Goal: Transaction & Acquisition: Purchase product/service

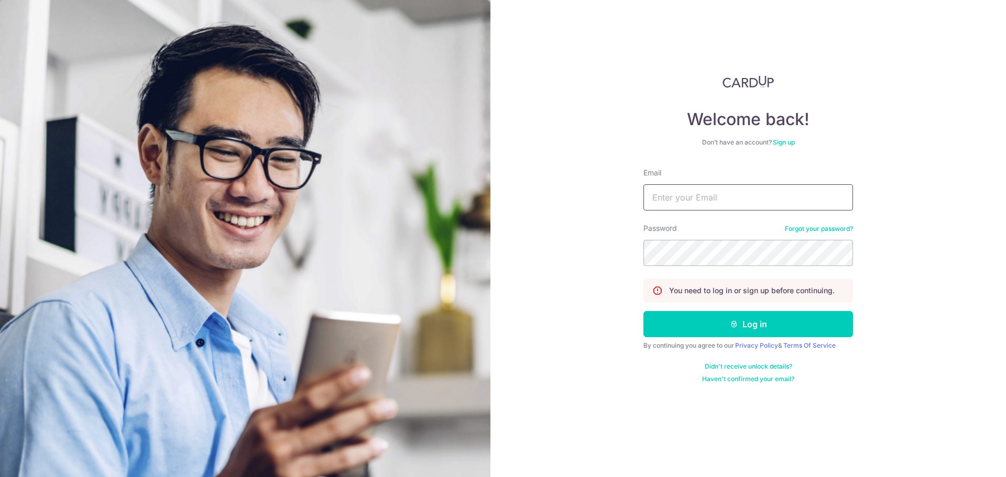
click at [652, 200] on input "Email" at bounding box center [748, 197] width 210 height 26
type input "[PERSON_NAME][EMAIL_ADDRESS][DOMAIN_NAME]"
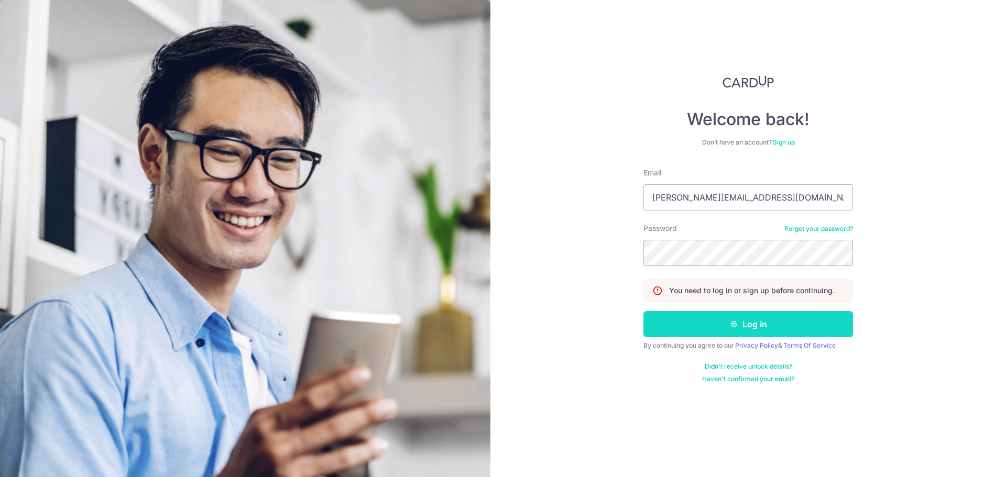
click at [742, 334] on button "Log in" at bounding box center [748, 324] width 210 height 26
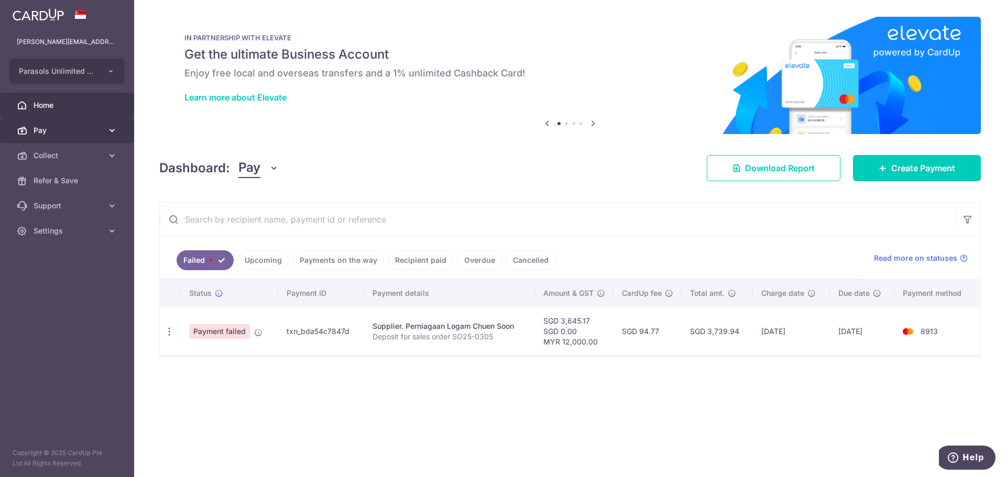
click at [73, 132] on span "Pay" at bounding box center [68, 130] width 69 height 10
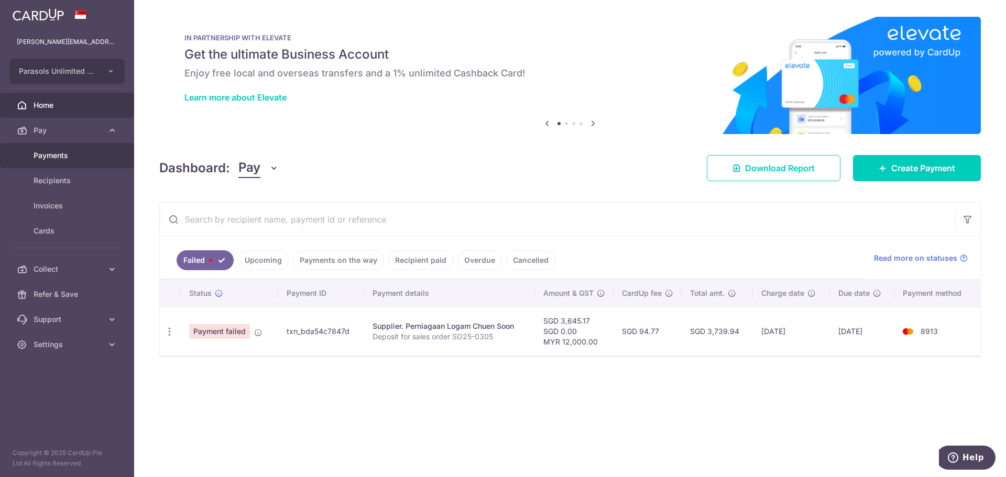
click at [61, 158] on span "Payments" at bounding box center [68, 155] width 69 height 10
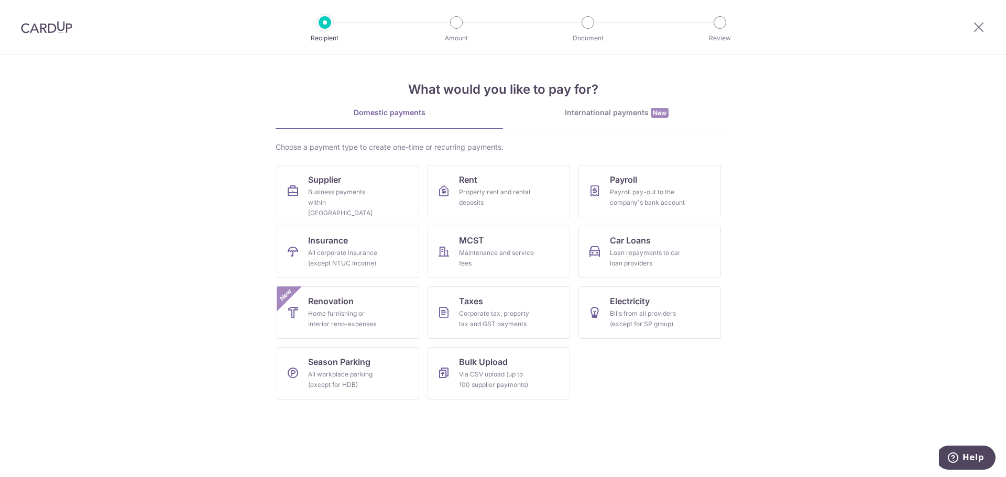
click at [612, 114] on div "International payments New" at bounding box center [616, 112] width 227 height 11
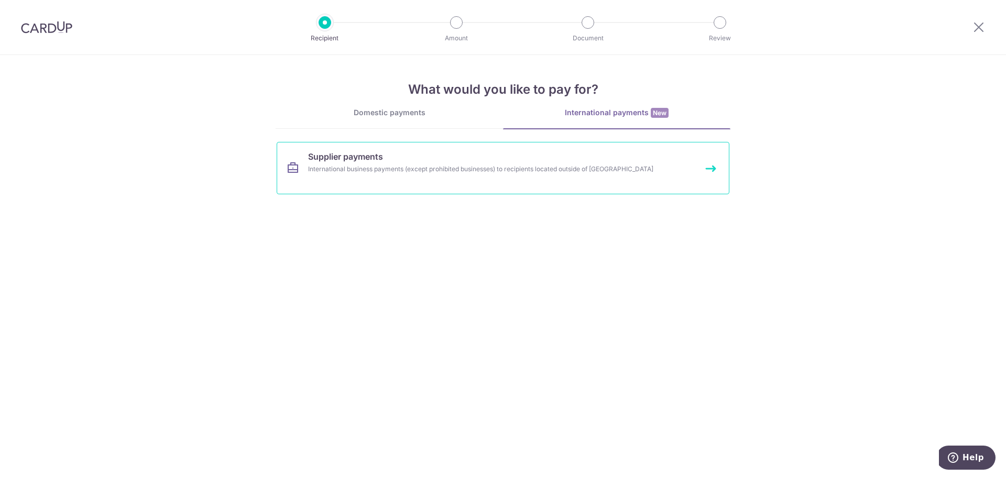
click at [407, 166] on div "International business payments (except prohibited businesses) to recipients lo…" at bounding box center [489, 169] width 362 height 10
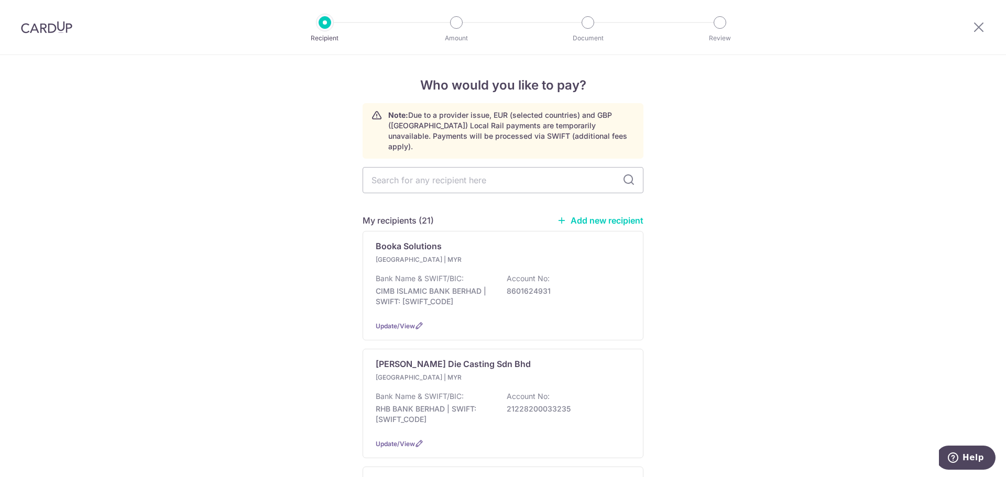
click at [63, 23] on img at bounding box center [46, 27] width 51 height 13
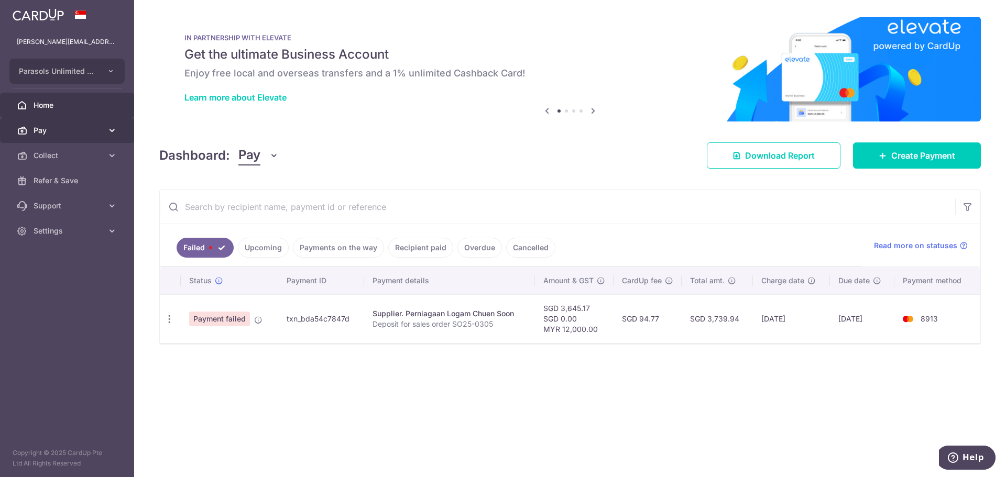
click at [35, 133] on span "Pay" at bounding box center [68, 130] width 69 height 10
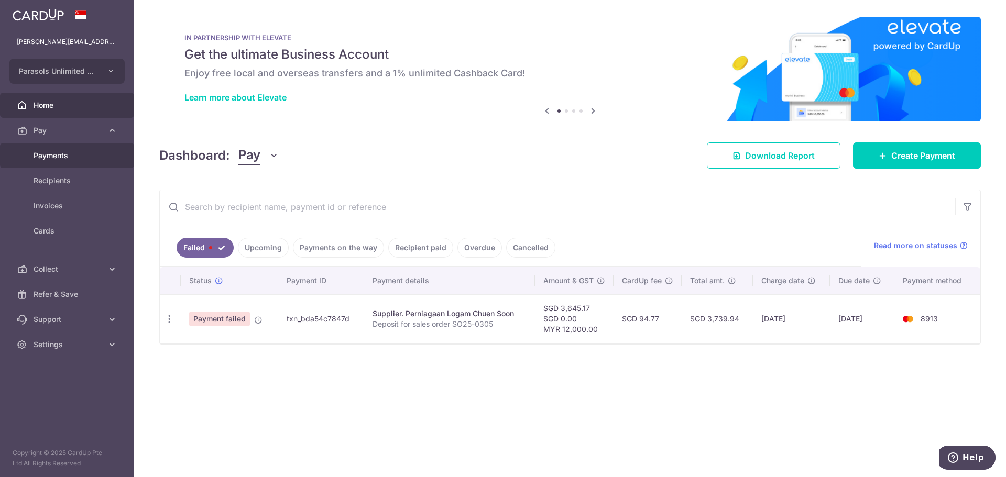
click at [40, 164] on link "Payments" at bounding box center [67, 155] width 134 height 25
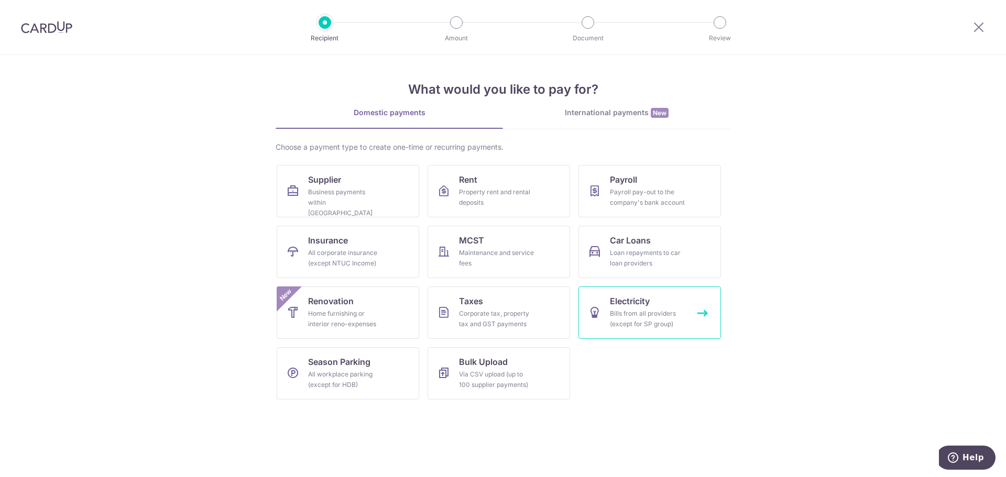
click at [629, 305] on span "Electricity" at bounding box center [630, 301] width 40 height 13
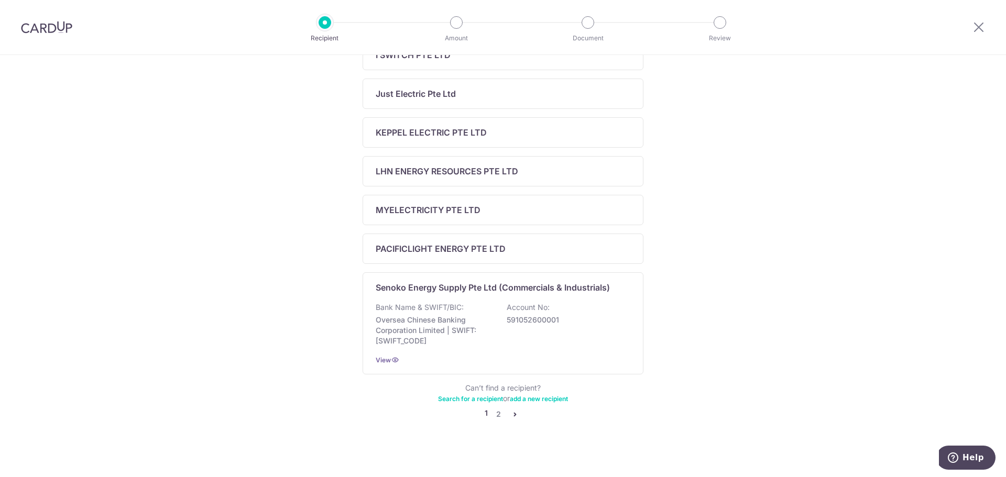
scroll to position [355, 0]
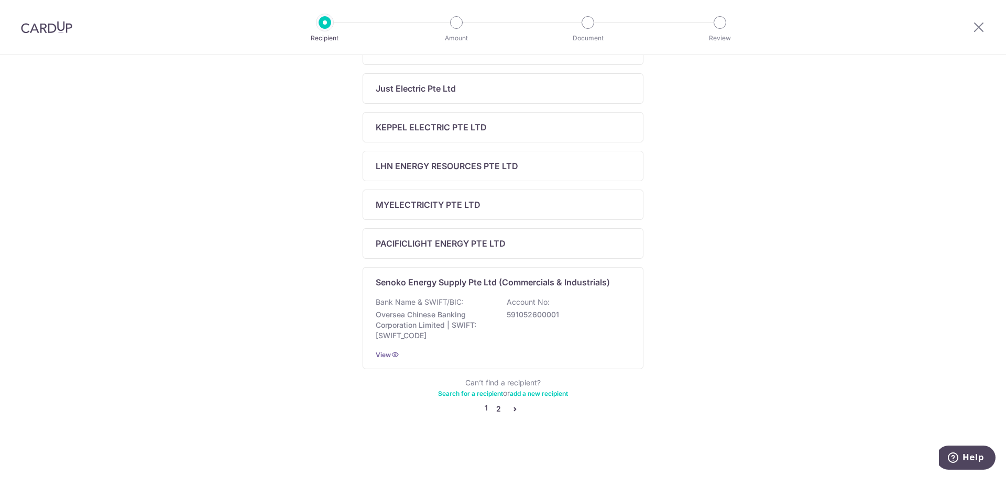
click at [494, 411] on link "2" at bounding box center [498, 409] width 13 height 13
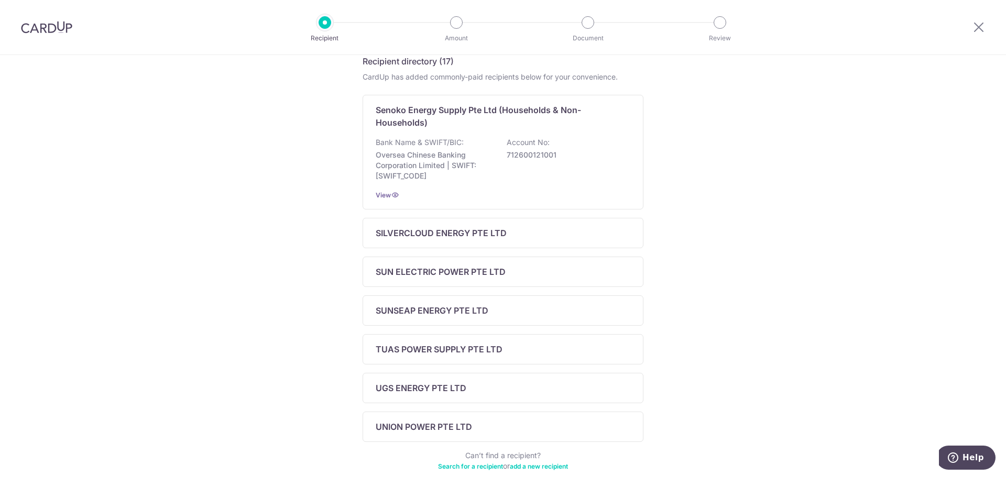
scroll to position [210, 0]
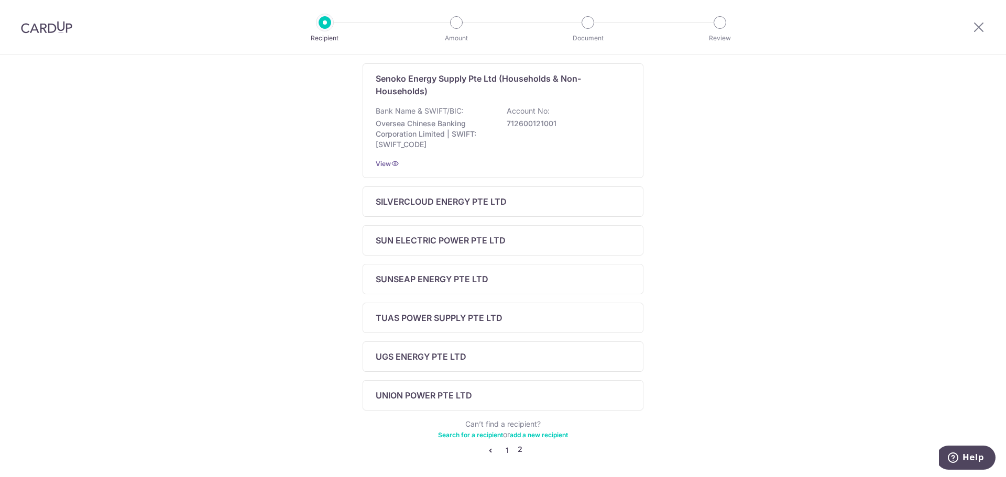
click at [502, 451] on link "1" at bounding box center [507, 450] width 13 height 13
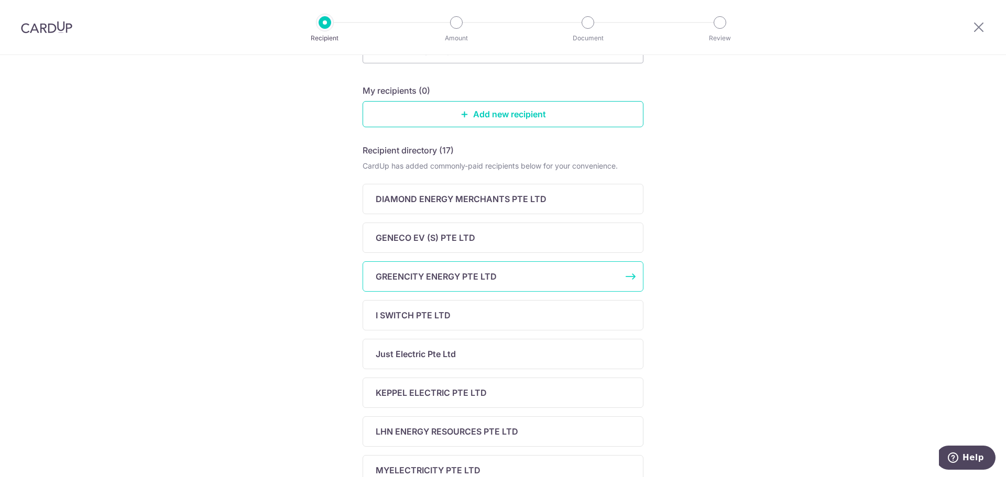
scroll to position [105, 0]
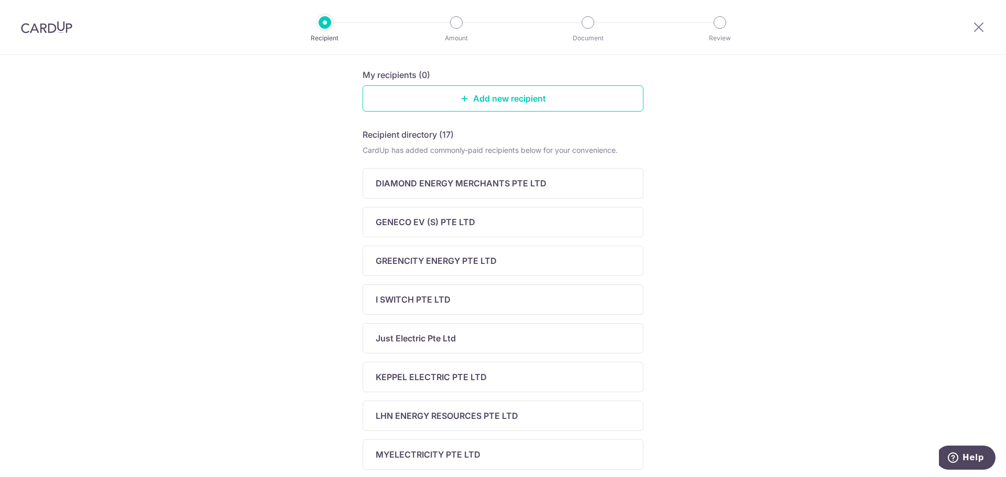
click at [51, 29] on img at bounding box center [46, 27] width 51 height 13
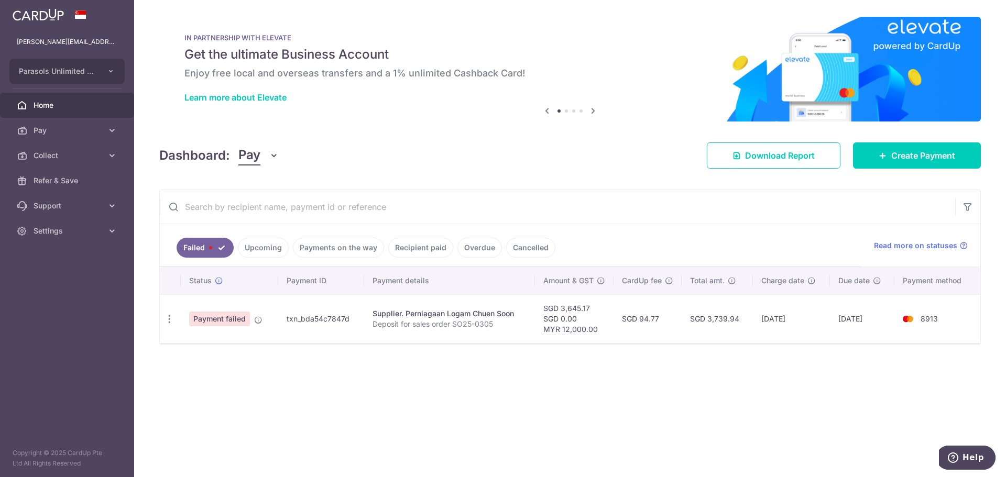
click at [43, 103] on span "Home" at bounding box center [68, 105] width 69 height 10
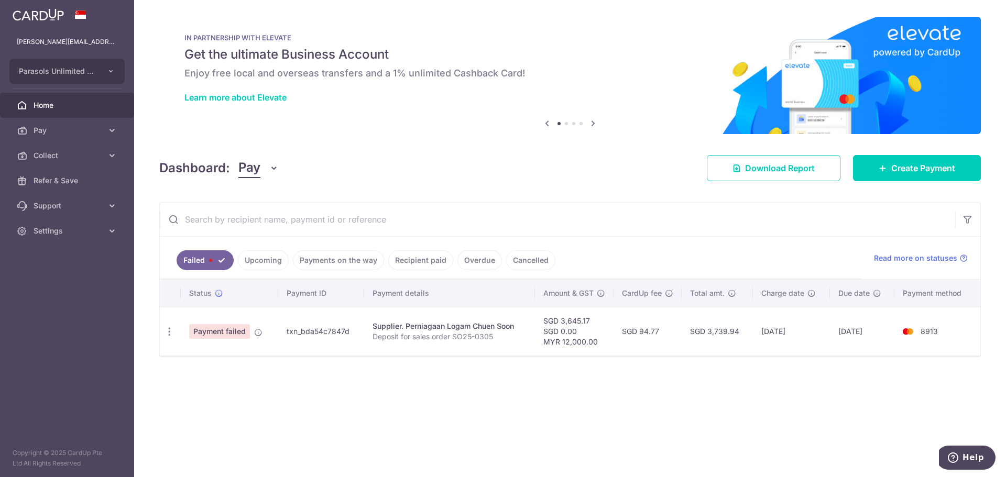
click at [44, 133] on span "Pay" at bounding box center [68, 130] width 69 height 10
click at [59, 155] on span "Payments" at bounding box center [68, 155] width 69 height 10
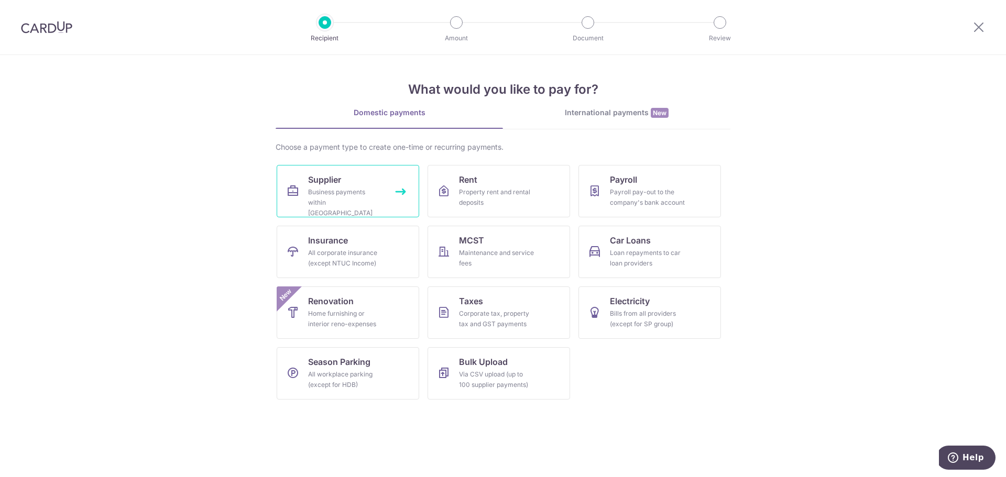
click at [338, 185] on span "Supplier" at bounding box center [324, 179] width 33 height 13
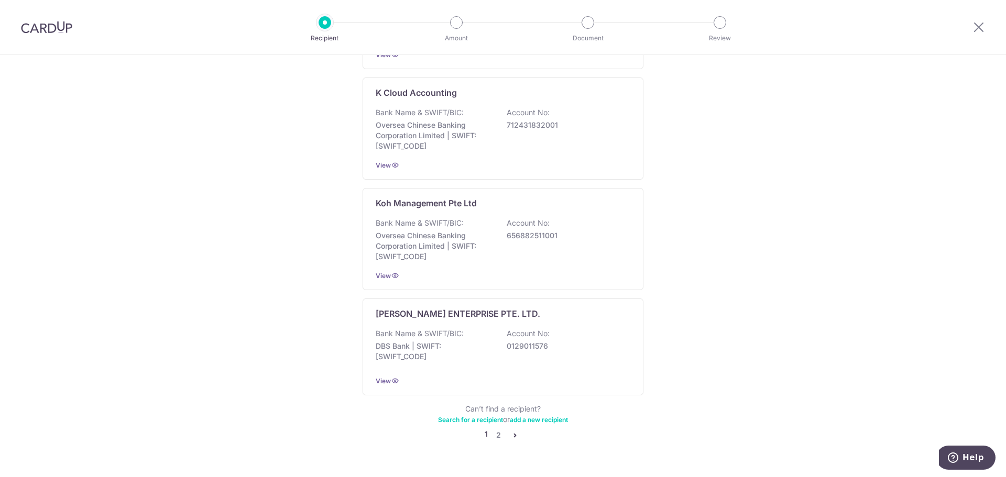
scroll to position [1017, 0]
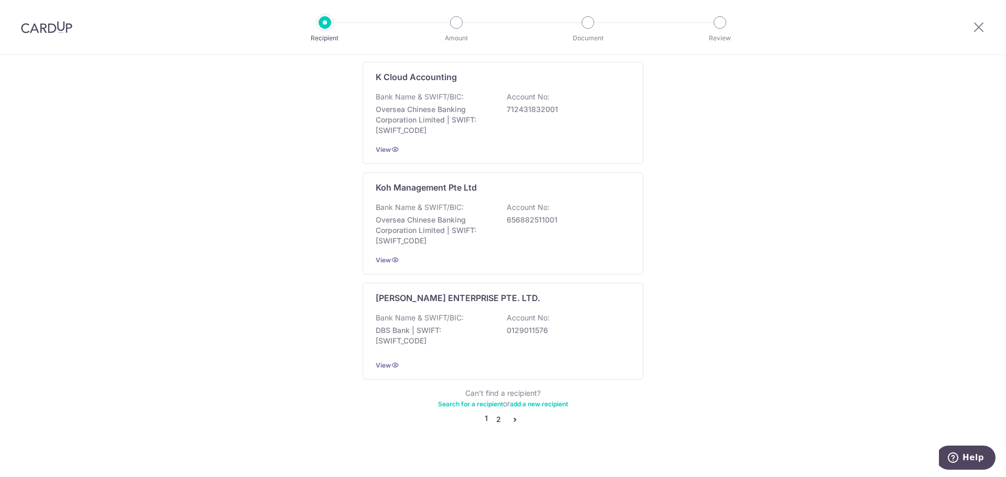
click at [496, 413] on link "2" at bounding box center [498, 419] width 13 height 13
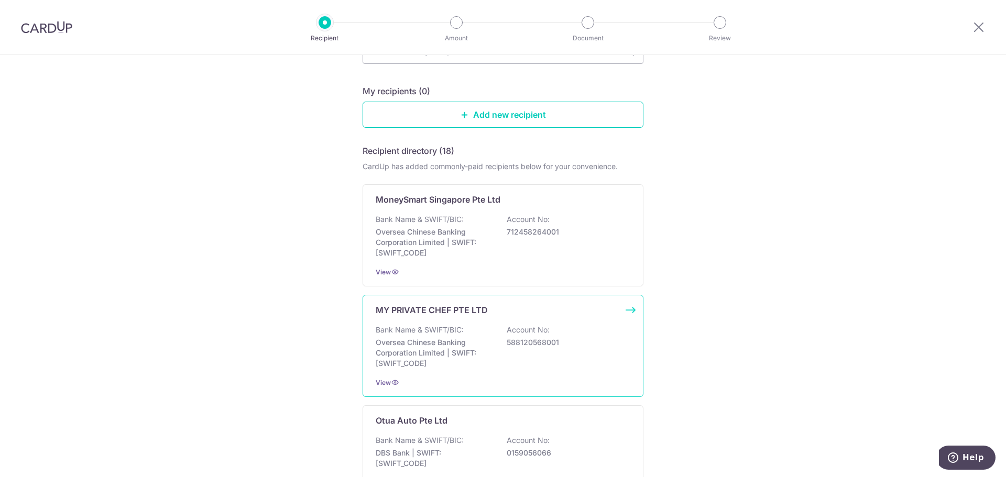
scroll to position [157, 0]
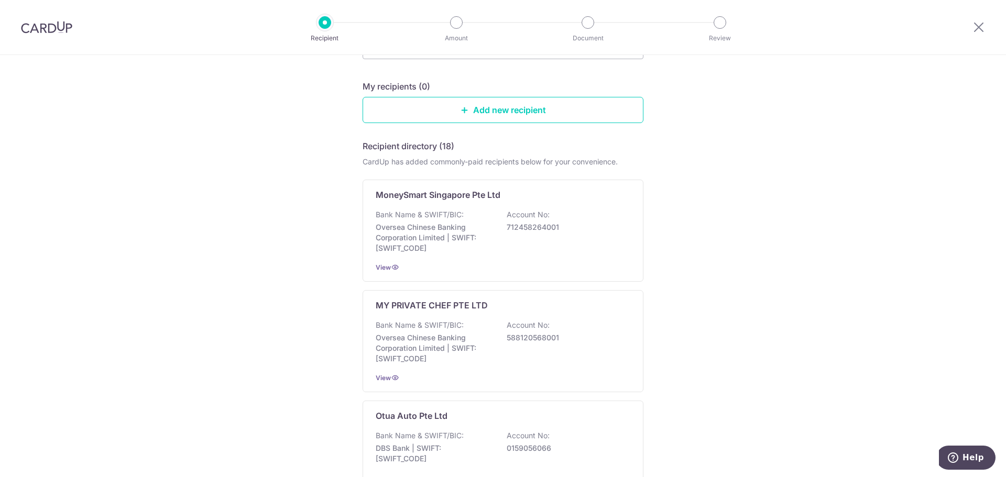
click at [53, 26] on img at bounding box center [46, 27] width 51 height 13
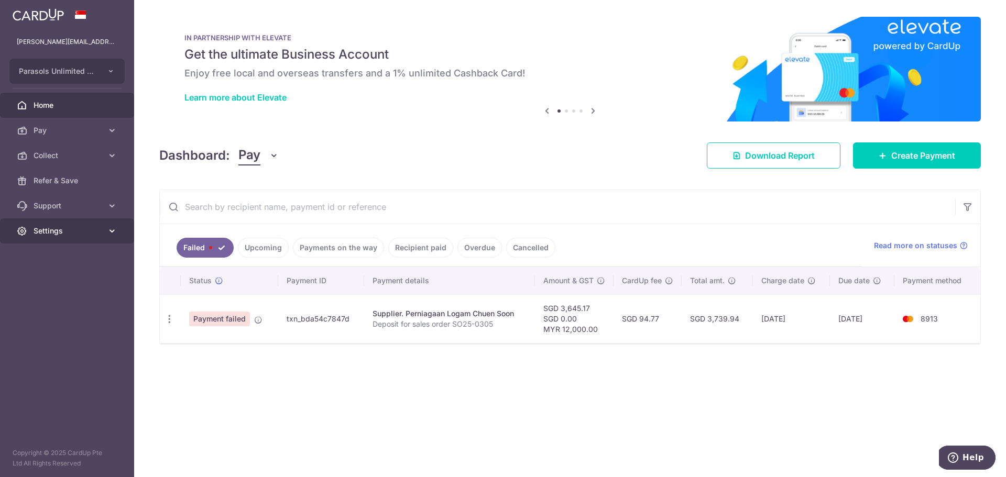
click at [98, 229] on span "Settings" at bounding box center [68, 231] width 69 height 10
click at [58, 283] on span "Logout" at bounding box center [68, 281] width 69 height 10
